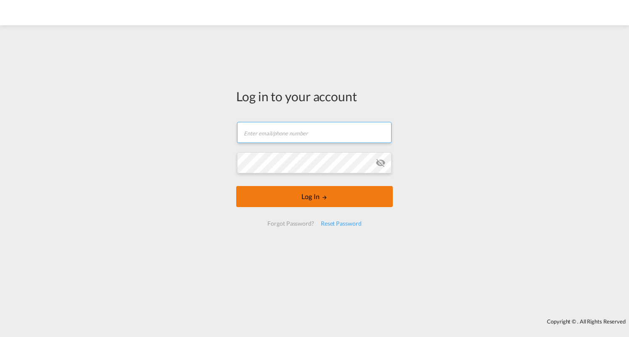
type input "[PERSON_NAME][EMAIL_ADDRESS][PERSON_NAME][DOMAIN_NAME]"
click at [302, 203] on button "Log In" at bounding box center [314, 196] width 157 height 21
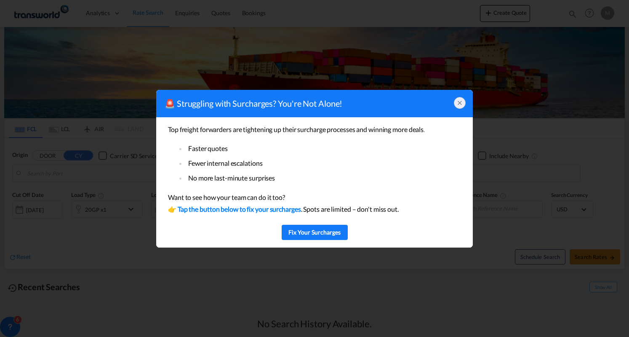
click at [466, 104] on div at bounding box center [460, 103] width 12 height 12
click at [463, 102] on icon at bounding box center [460, 102] width 7 height 7
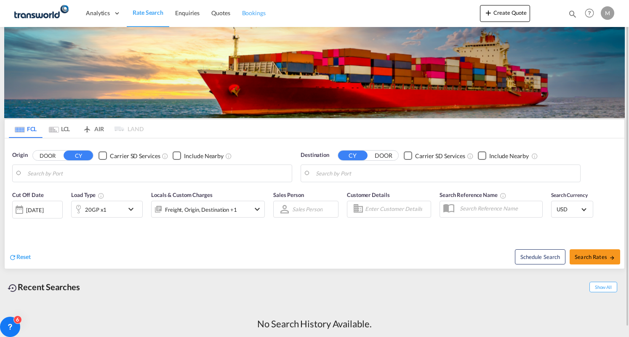
click at [254, 13] on span "Bookings" at bounding box center [254, 12] width 24 height 7
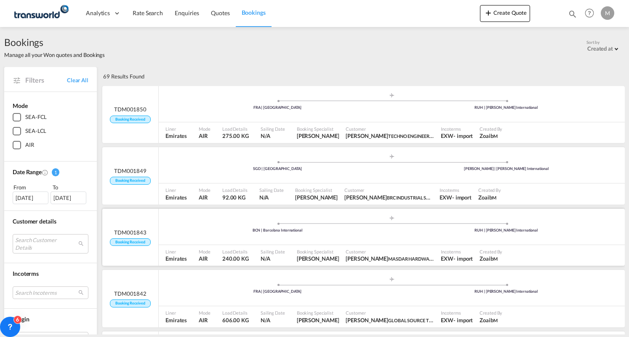
click at [299, 245] on div "Booking Specialist [PERSON_NAME]" at bounding box center [318, 255] width 49 height 21
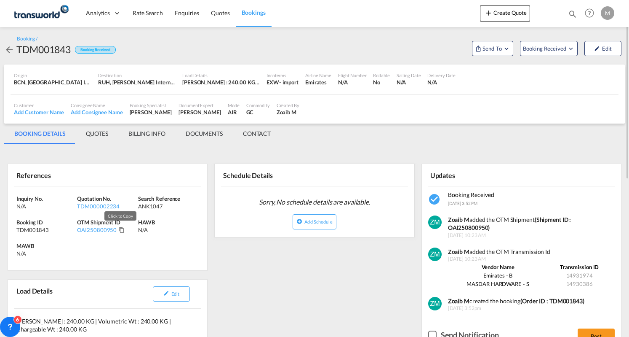
click at [119, 229] on md-icon "Click to Copy" at bounding box center [122, 230] width 6 height 6
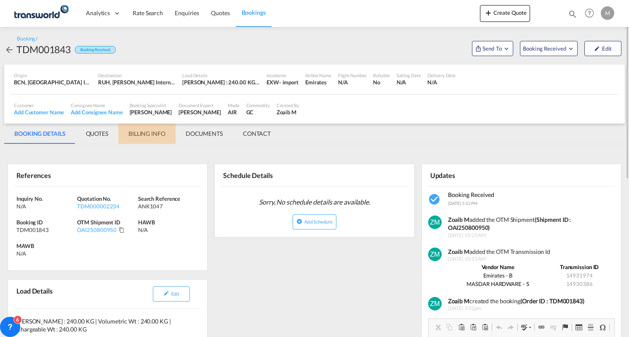
click at [144, 130] on md-tab-item "BILLING INFO" at bounding box center [146, 133] width 57 height 20
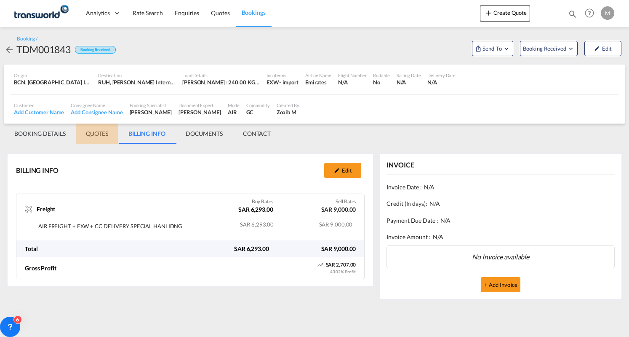
click at [103, 133] on md-tab-item "QUOTES" at bounding box center [97, 133] width 43 height 20
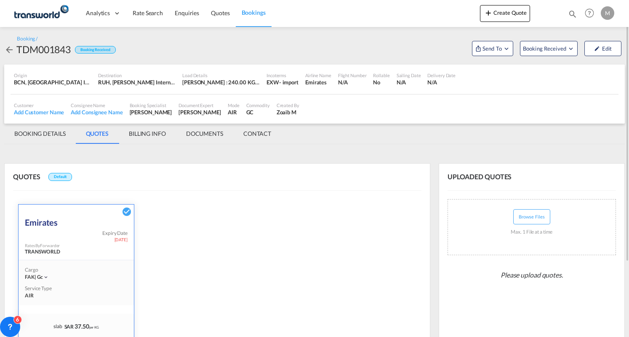
click at [50, 136] on md-tab-item "BOOKING DETAILS" at bounding box center [40, 133] width 72 height 20
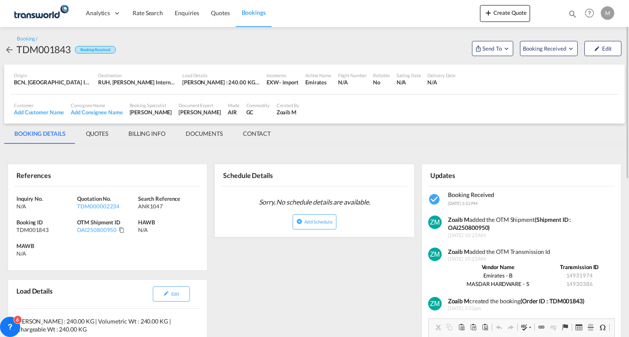
click at [252, 13] on span "Bookings" at bounding box center [254, 12] width 24 height 7
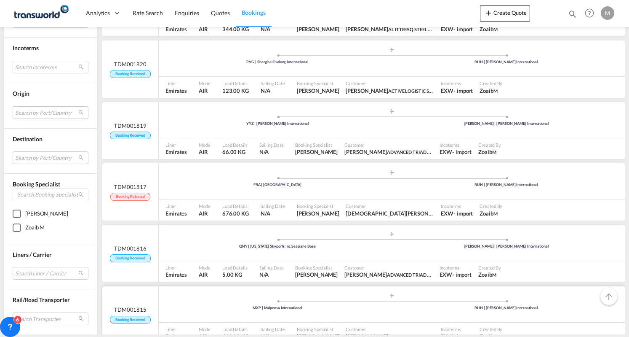
scroll to position [927, 0]
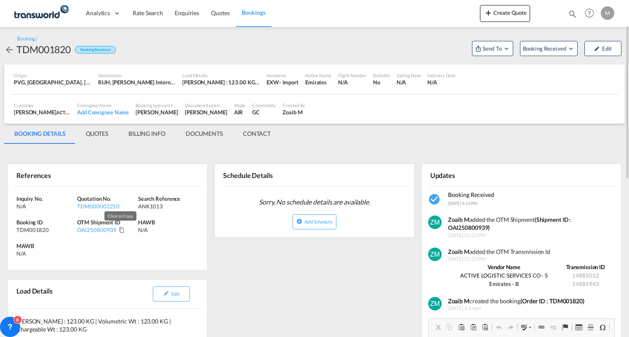
click at [121, 229] on md-icon "Click to Copy" at bounding box center [122, 230] width 6 height 6
click at [158, 134] on md-tab-item "BILLING INFO" at bounding box center [146, 133] width 57 height 20
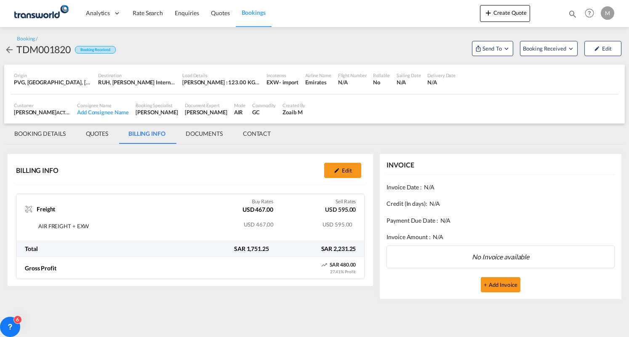
click at [252, 13] on span "Bookings" at bounding box center [254, 12] width 24 height 7
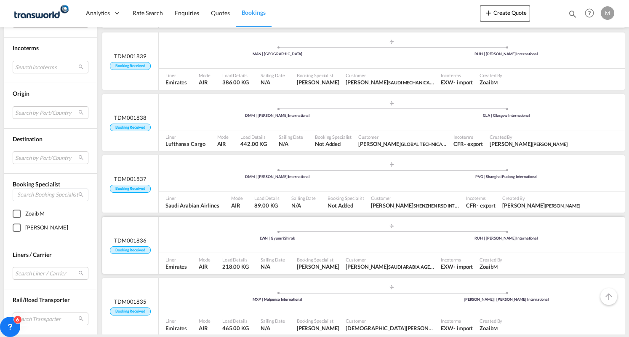
scroll to position [463, 0]
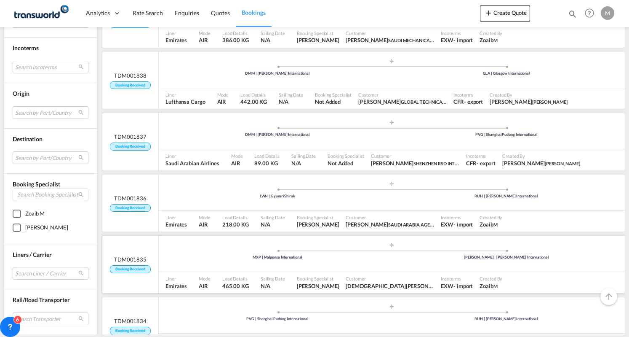
click at [185, 258] on div "MXP | Malpensa International" at bounding box center [277, 256] width 229 height 5
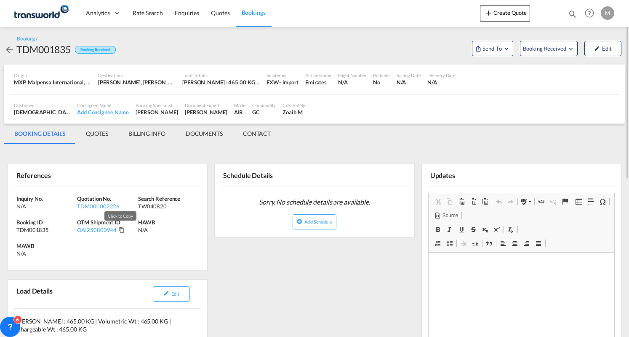
click at [120, 230] on md-icon "Click to Copy" at bounding box center [122, 230] width 6 height 6
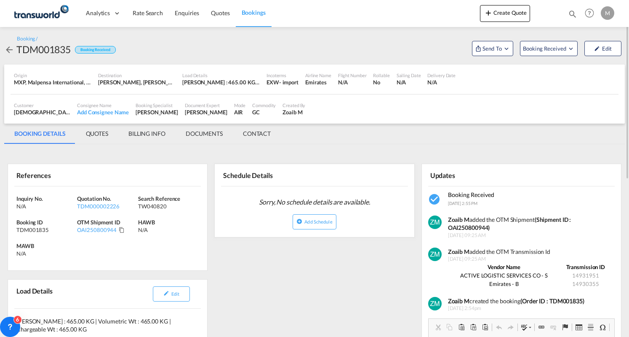
click at [163, 133] on md-tab-item "BILLING INFO" at bounding box center [146, 133] width 57 height 20
